Goal: Transaction & Acquisition: Book appointment/travel/reservation

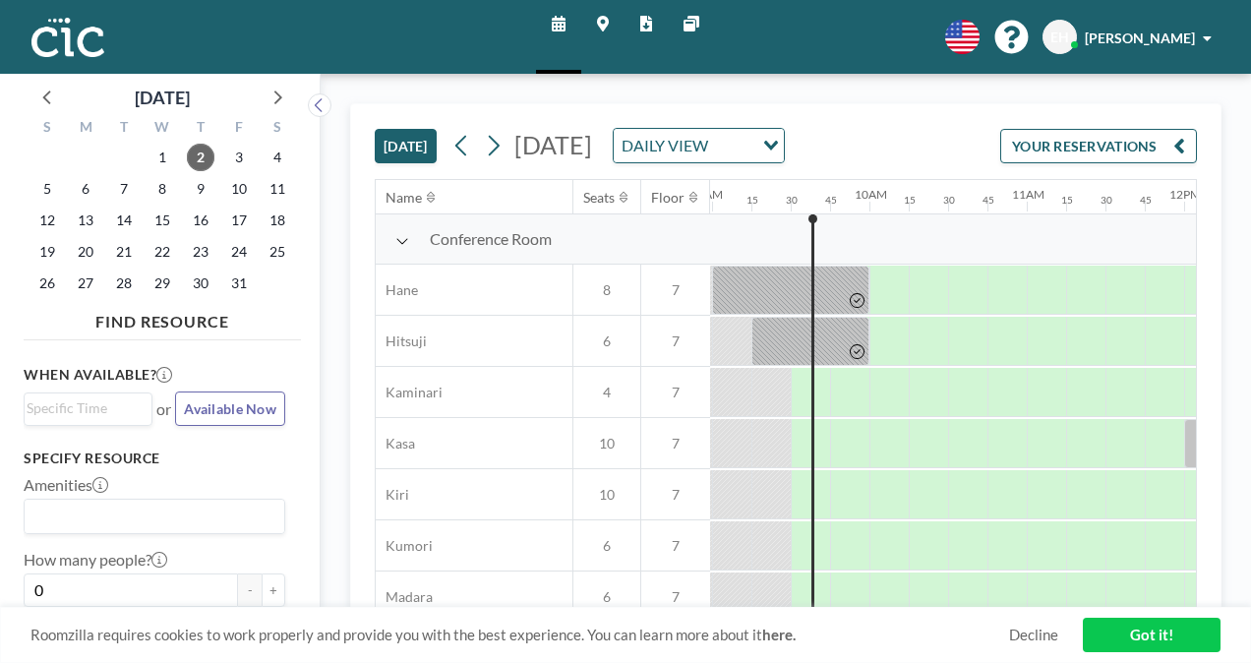
scroll to position [0, 1455]
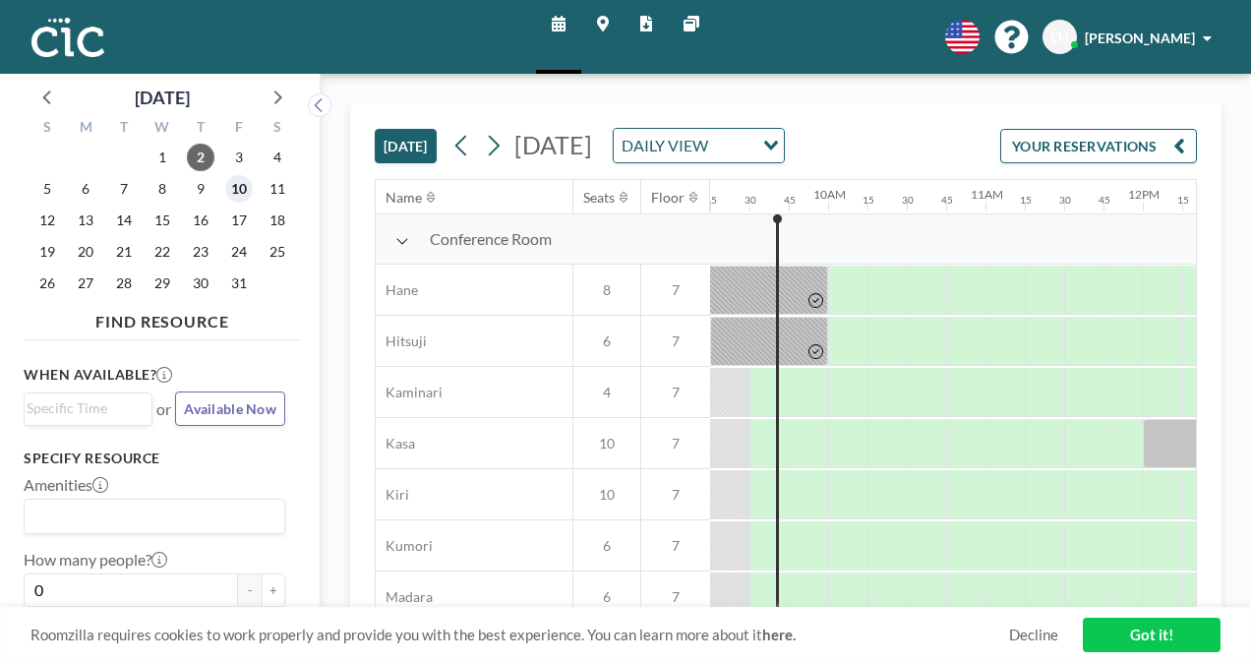
click at [245, 187] on span "10" at bounding box center [239, 189] width 28 height 28
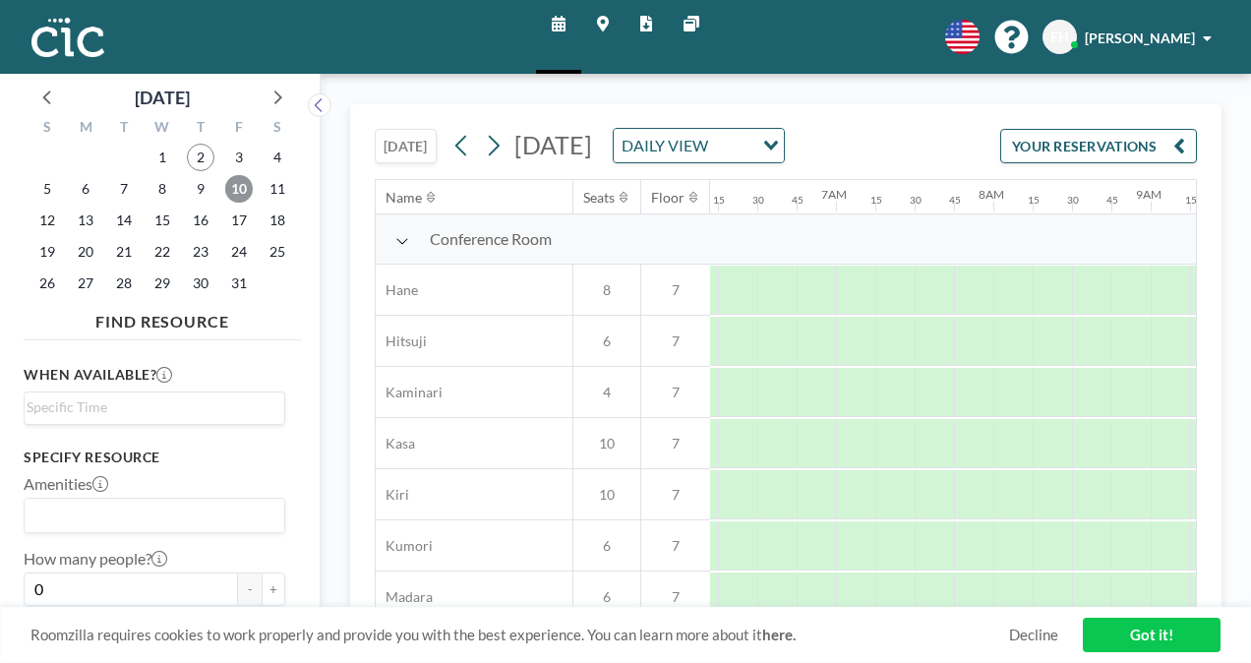
scroll to position [0, 1219]
click at [262, 594] on button "+" at bounding box center [274, 588] width 24 height 33
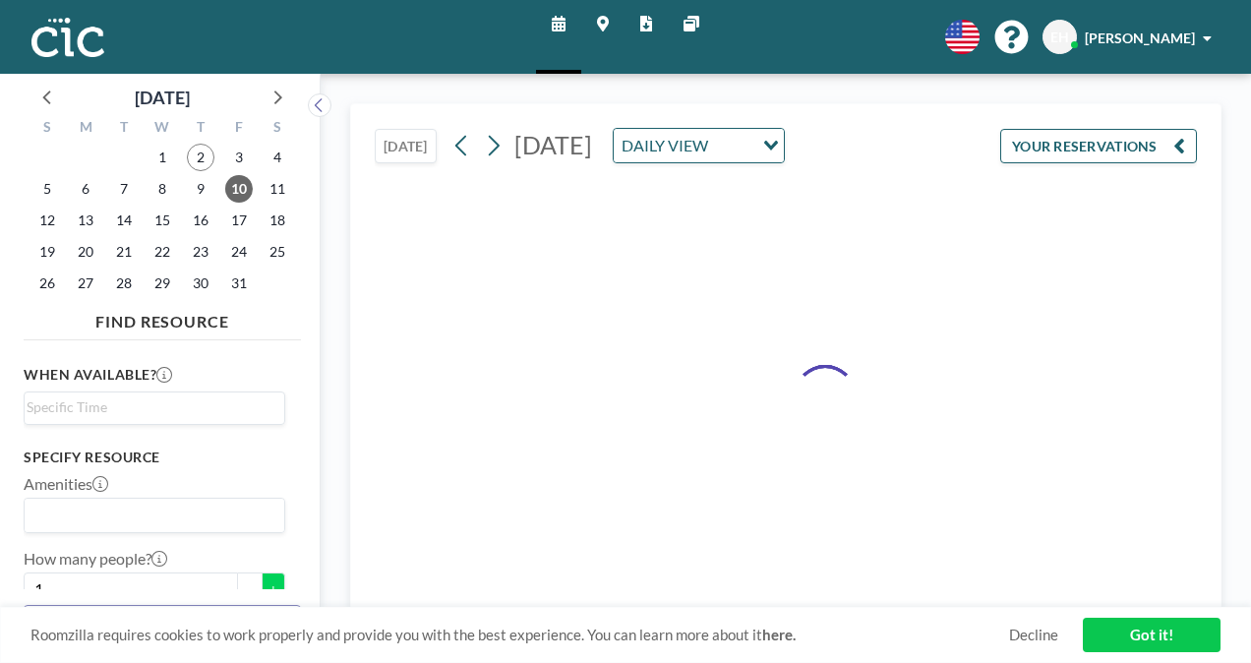
click at [260, 594] on div "FIND RESOURCE When available? Loading... Specify resource Amenities Loading... …" at bounding box center [162, 471] width 277 height 335
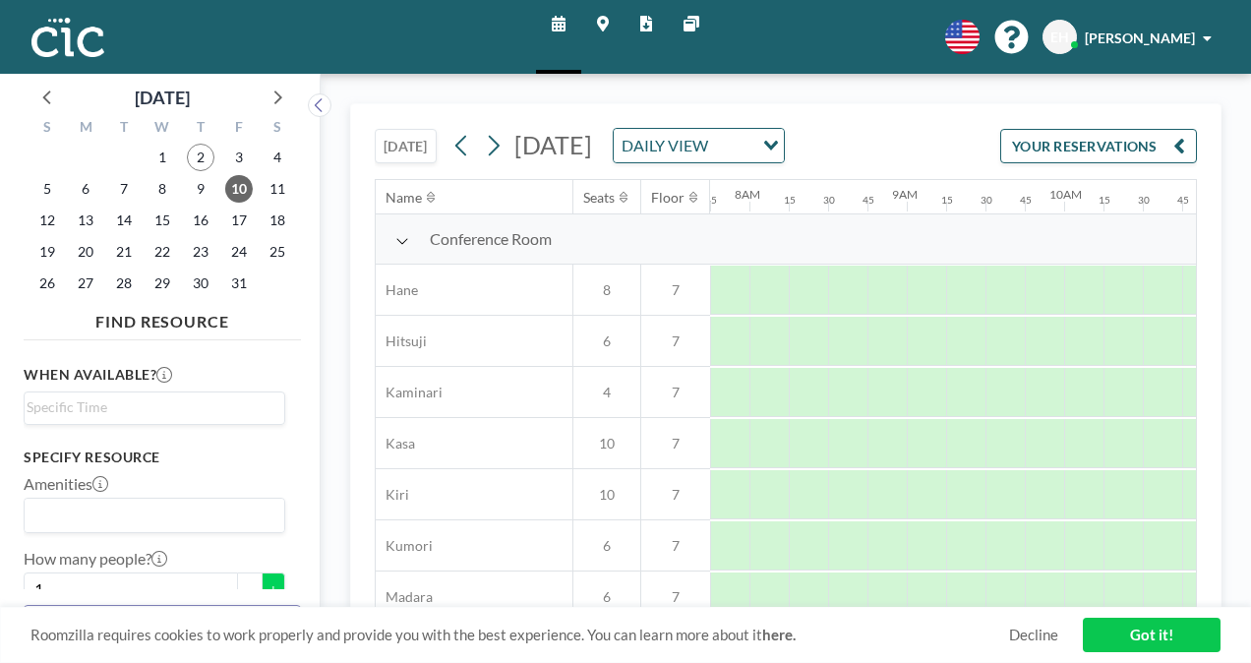
click at [260, 594] on div "FIND RESOURCE When available? Loading... Specify resource Amenities Loading... …" at bounding box center [162, 471] width 277 height 335
click at [262, 579] on button "+" at bounding box center [274, 588] width 24 height 33
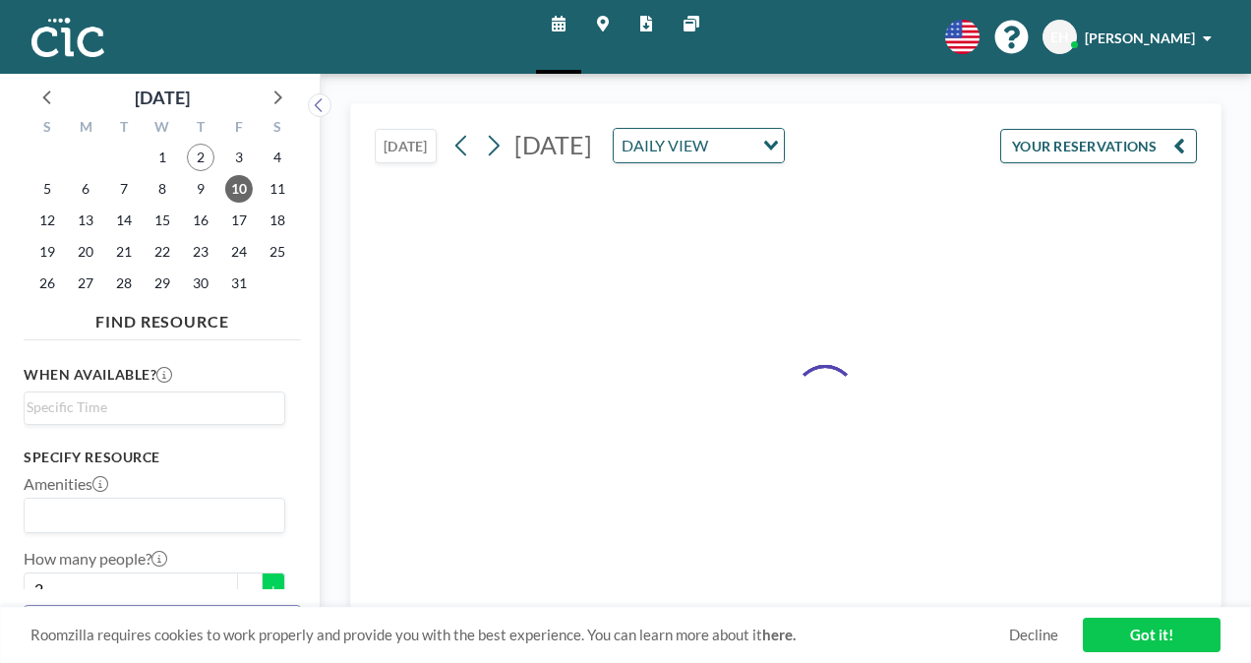
click at [262, 579] on button "+" at bounding box center [274, 588] width 24 height 33
type input "4"
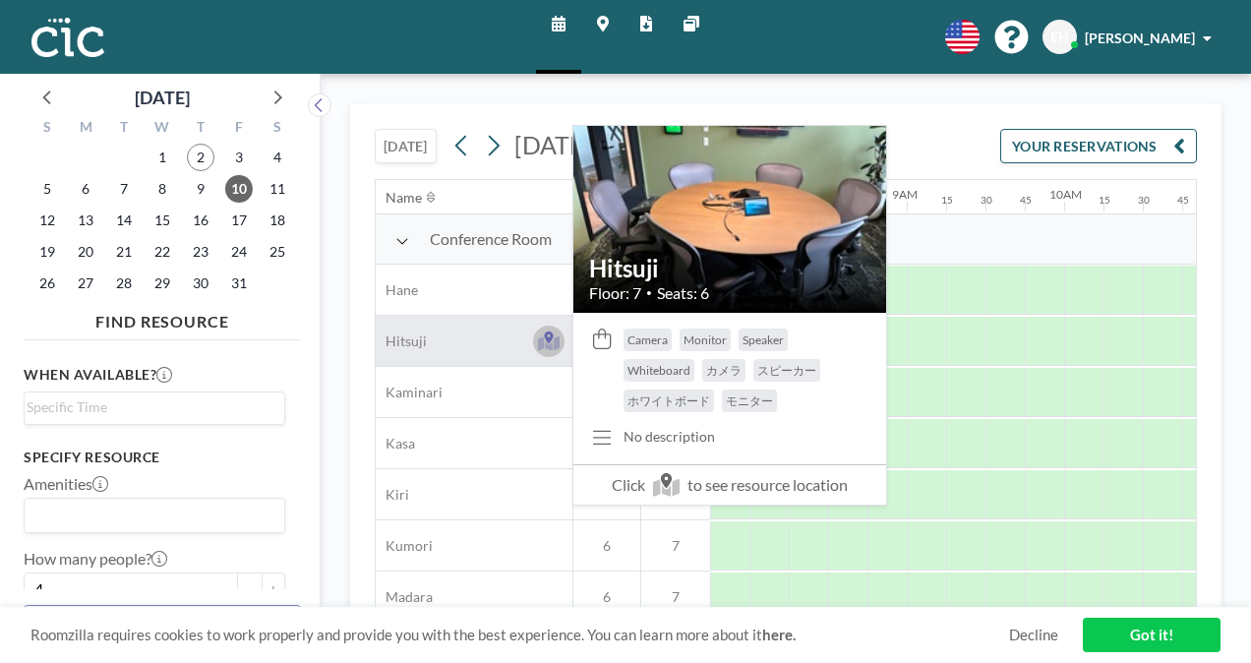
click at [543, 336] on icon at bounding box center [549, 342] width 23 height 15
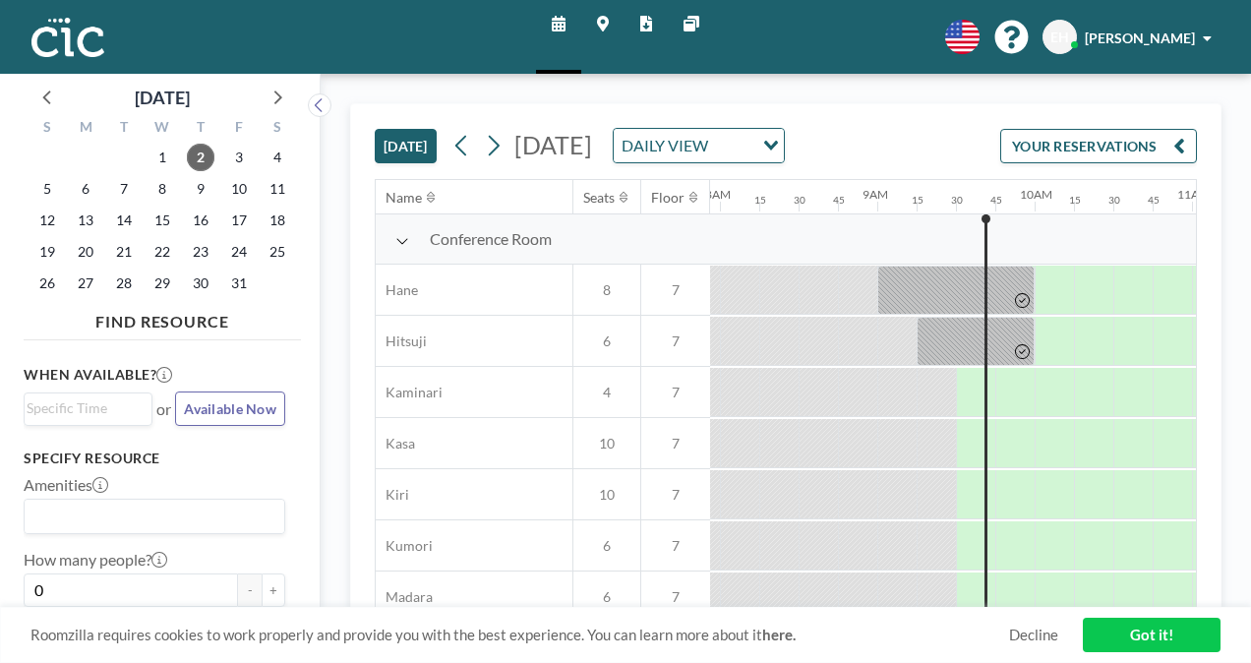
scroll to position [0, 1455]
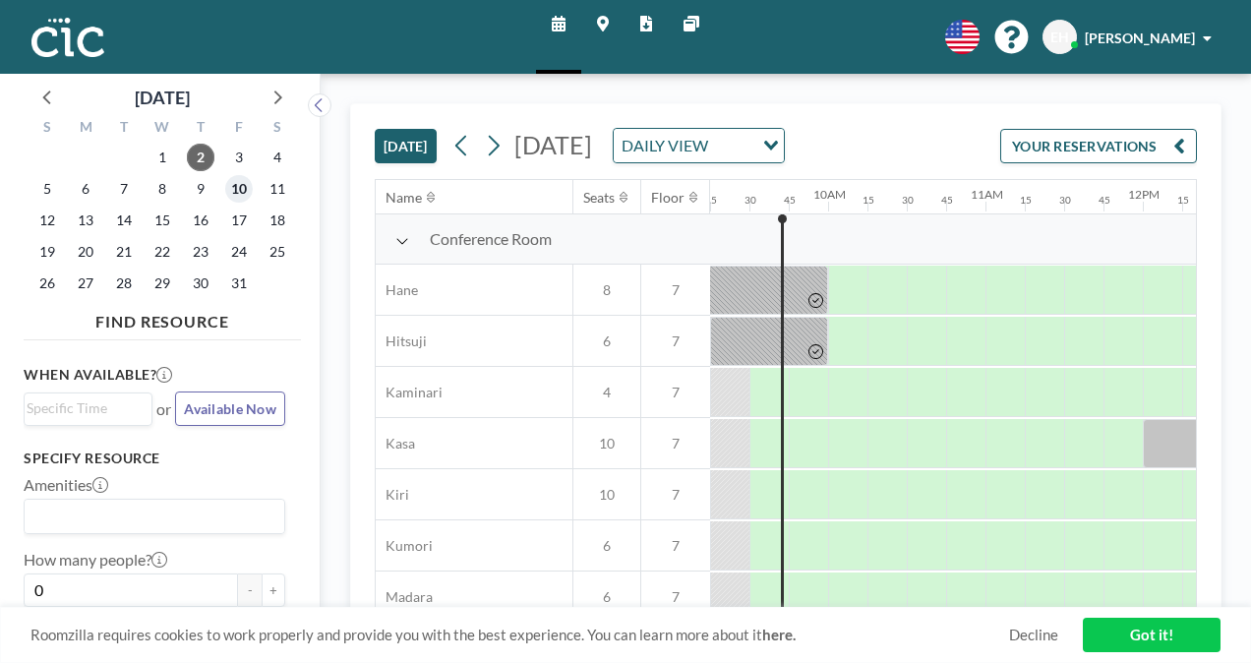
click at [250, 191] on span "10" at bounding box center [239, 189] width 28 height 28
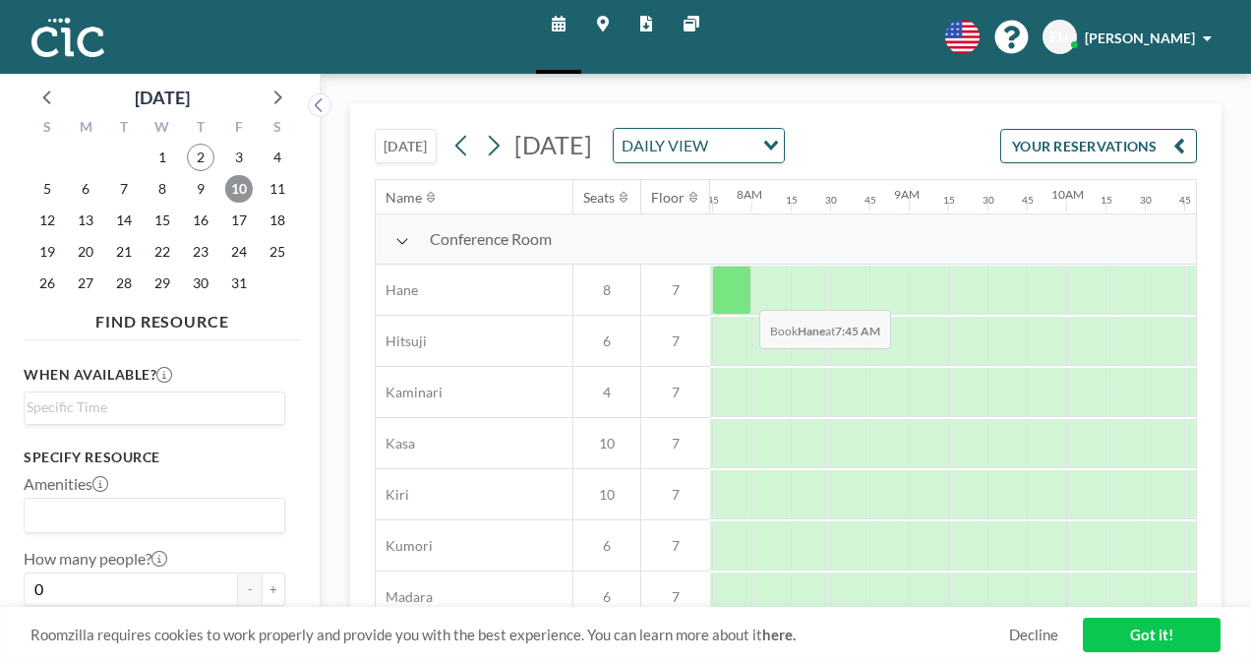
scroll to position [0, 1219]
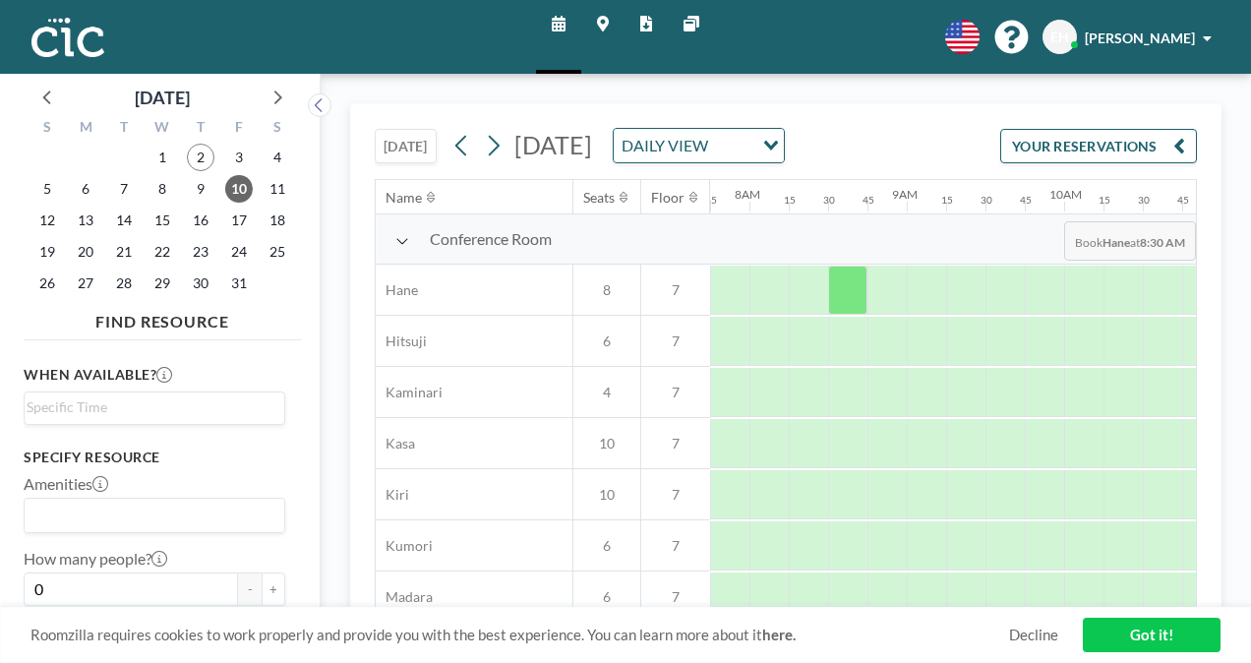
click at [1084, 205] on div "10AM" at bounding box center [1083, 196] width 39 height 33
drag, startPoint x: 1084, startPoint y: 205, endPoint x: 852, endPoint y: 170, distance: 233.6
click at [852, 170] on div "TODAY Friday, October 10, 2025 DAILY VIEW Loading... YOUR RESERVATIONS Name Sea…" at bounding box center [786, 356] width 822 height 504
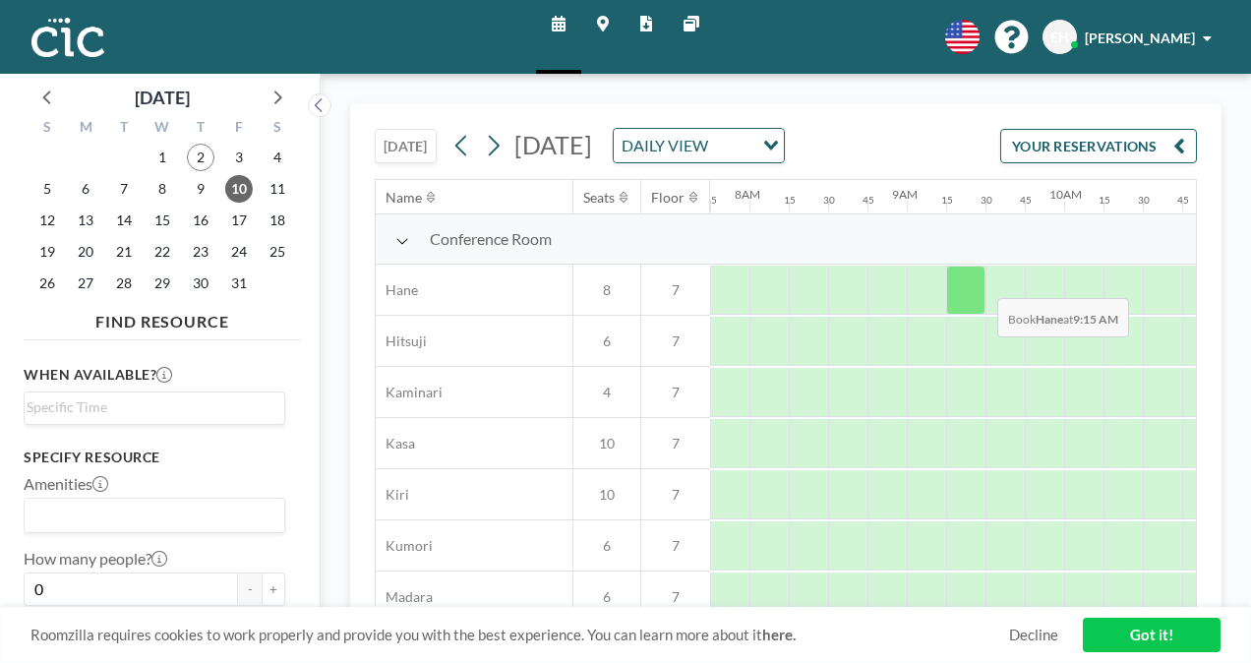
drag, startPoint x: 852, startPoint y: 170, endPoint x: 977, endPoint y: 294, distance: 175.9
click at [977, 294] on div "Conference Room Hane 8 7 Hitsuji 6 7 Kaminari 4 7 Kasa 10 7 Kiri 10 7 Kumori 6 …" at bounding box center [1211, 494] width 4110 height 561
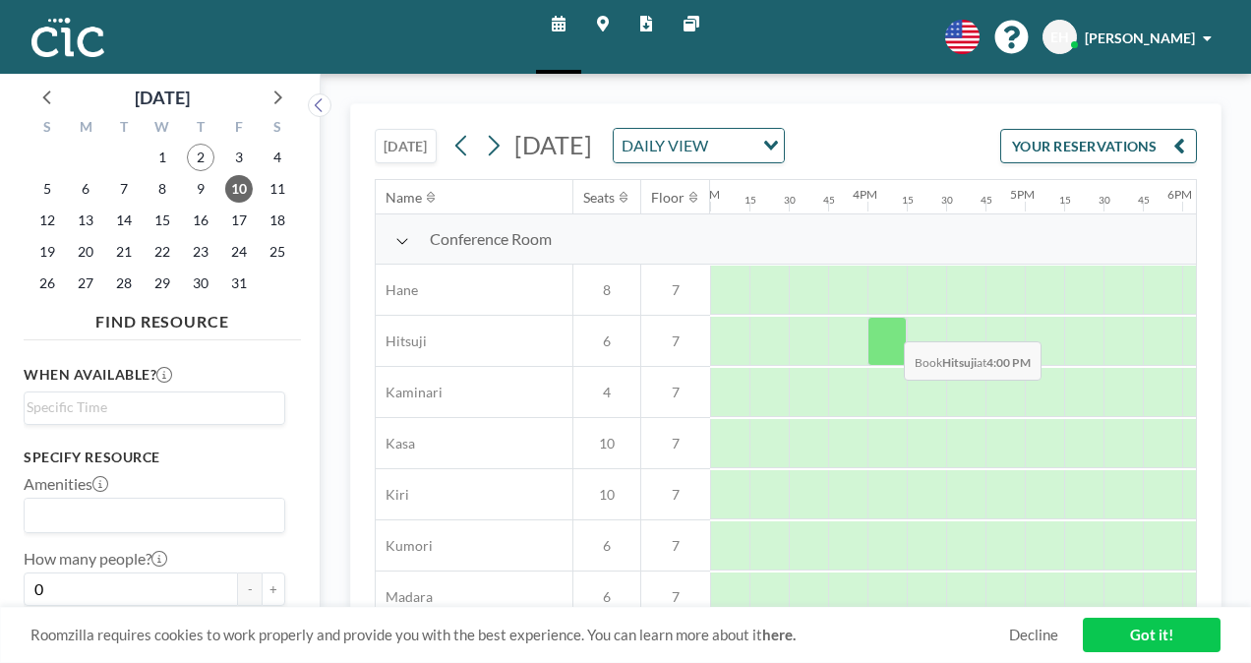
click at [888, 324] on div at bounding box center [886, 341] width 39 height 49
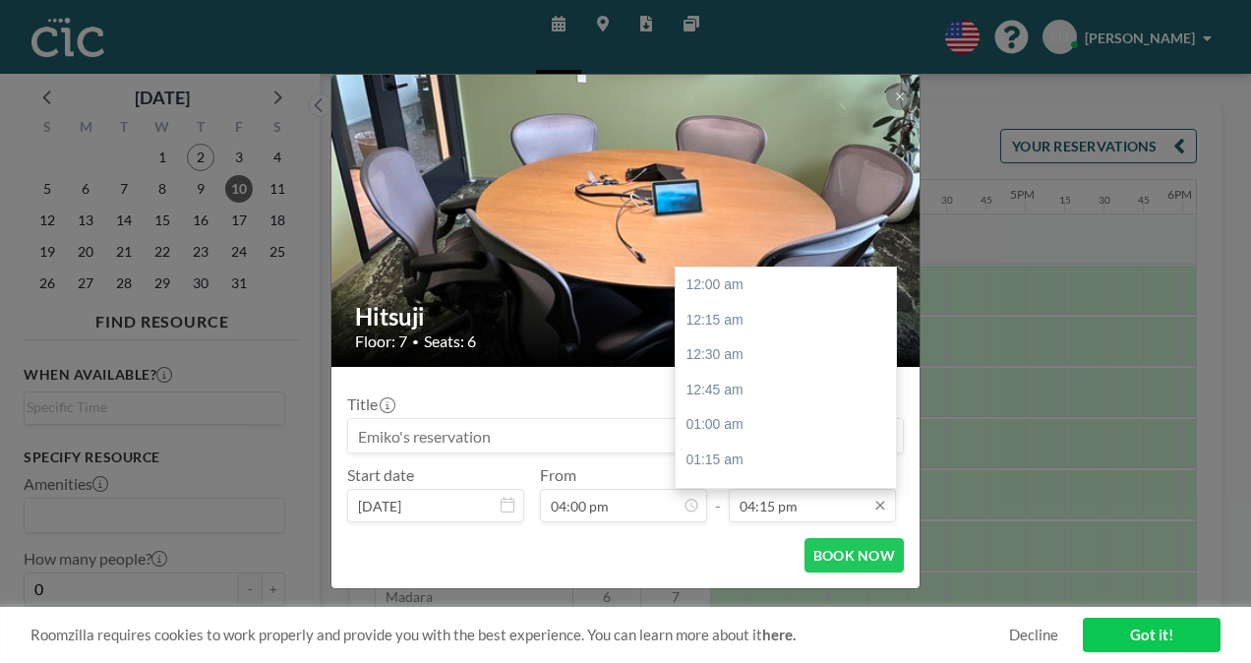
scroll to position [2275, 0]
click at [827, 395] on div "05:00 pm" at bounding box center [790, 389] width 230 height 35
type input "05:00 pm"
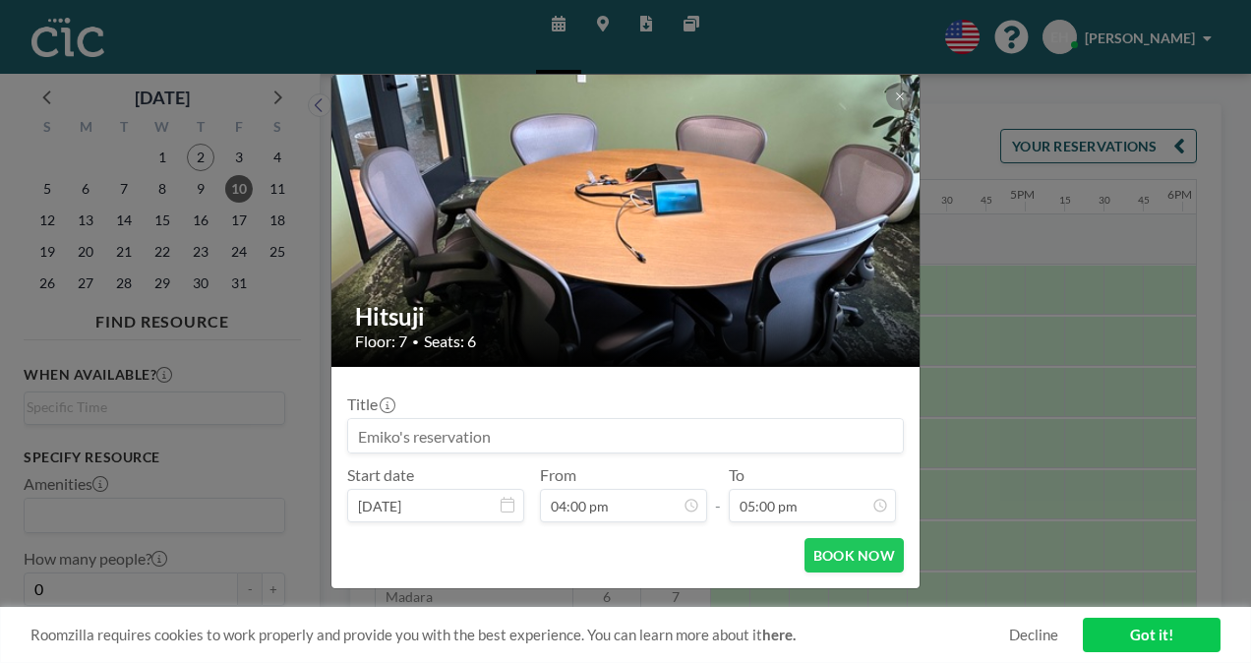
scroll to position [2379, 0]
click at [857, 555] on button "BOOK NOW" at bounding box center [853, 555] width 99 height 34
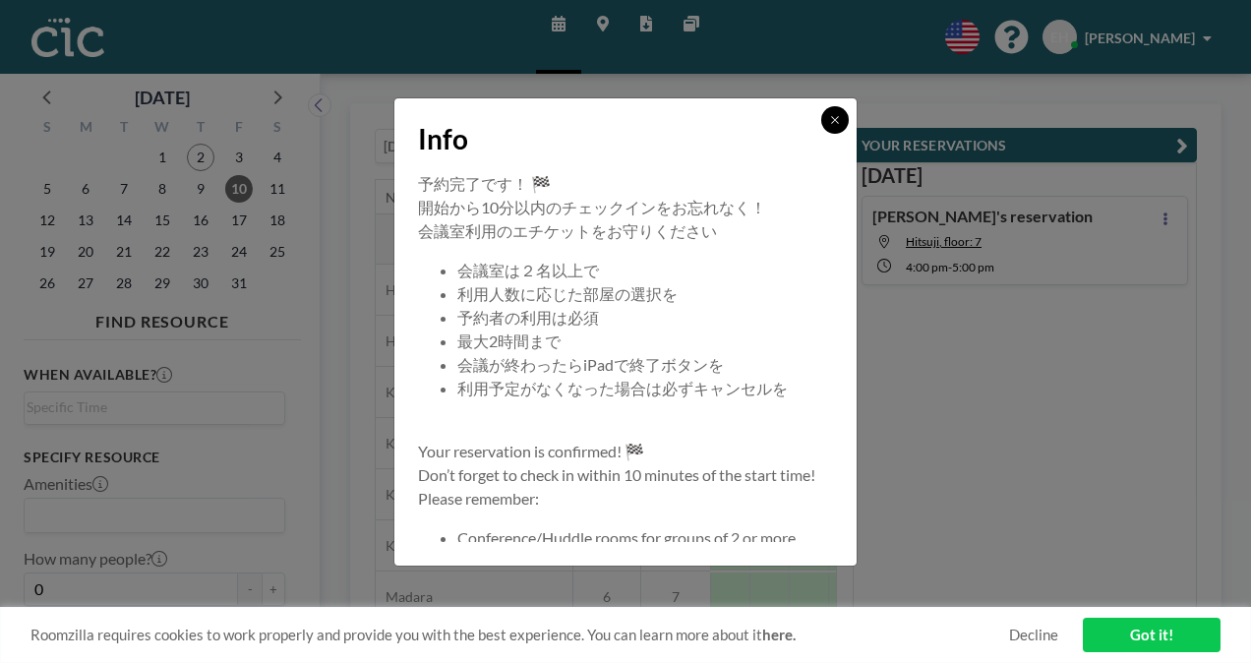
click at [827, 116] on button at bounding box center [835, 120] width 28 height 28
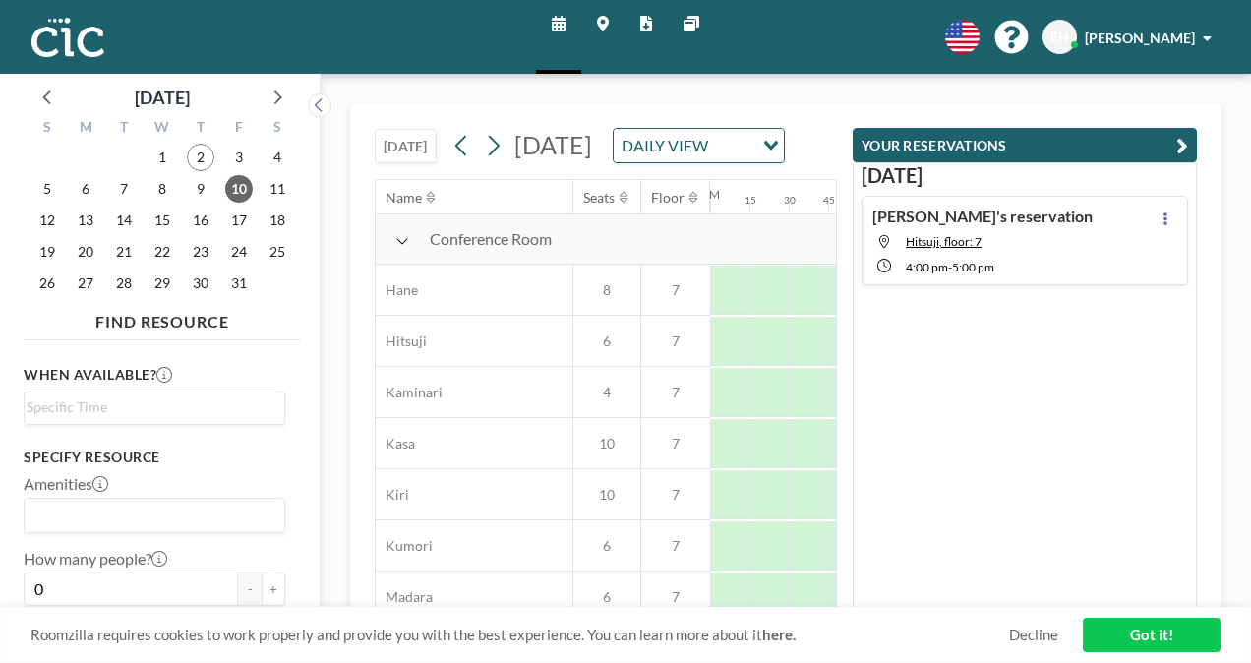
click at [1135, 634] on link "Got it!" at bounding box center [1152, 634] width 138 height 34
